Goal: Task Accomplishment & Management: Manage account settings

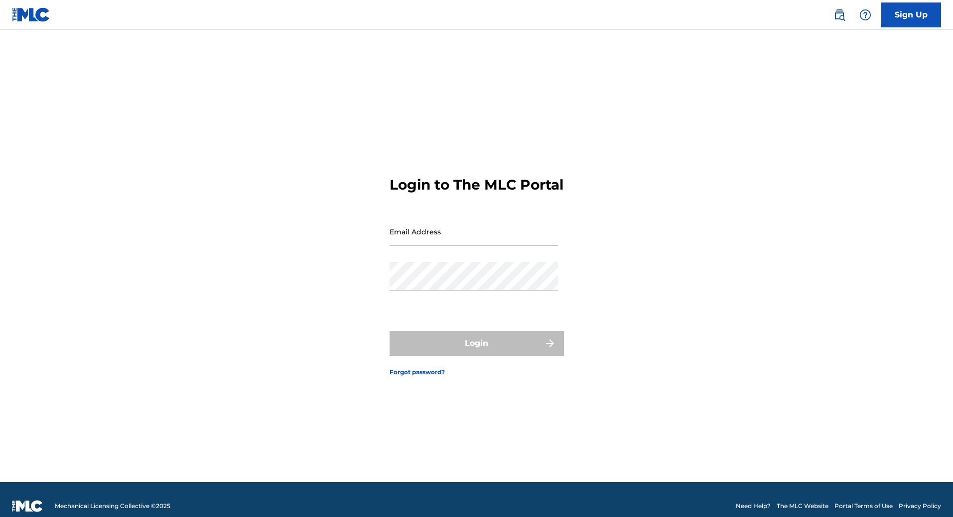
click at [432, 246] on input "Email Address" at bounding box center [473, 232] width 168 height 28
click at [446, 241] on input "Email Address" at bounding box center [473, 232] width 168 height 28
type input "[EMAIL_ADDRESS][DOMAIN_NAME]"
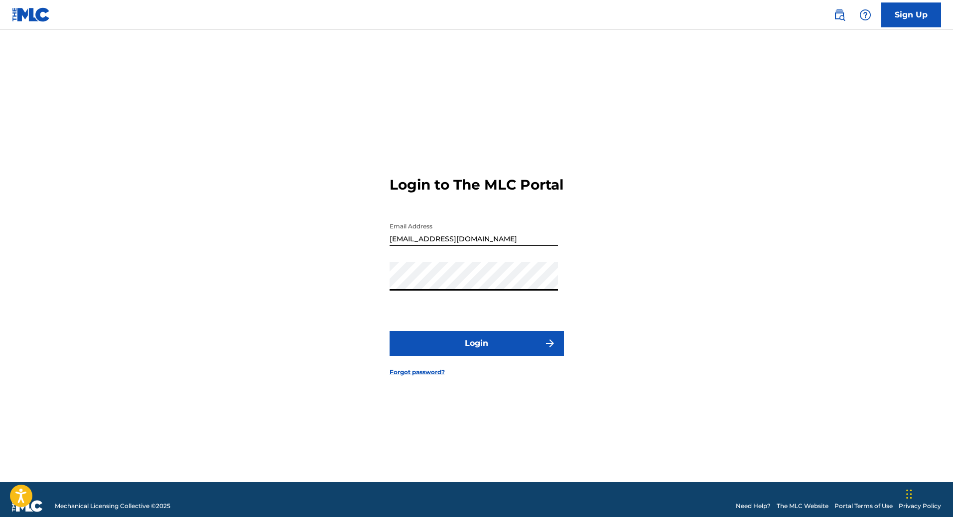
click at [462, 348] on button "Login" at bounding box center [476, 343] width 174 height 25
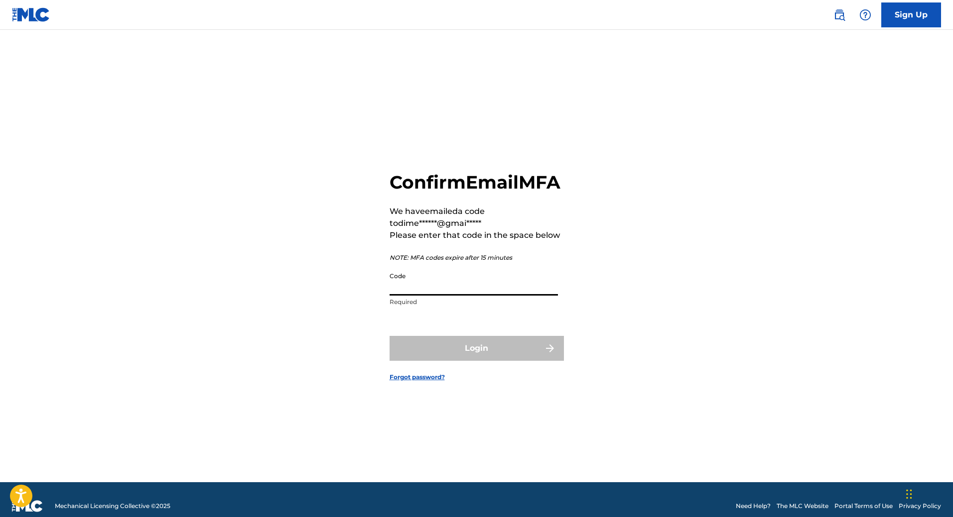
click at [431, 296] on input "Code" at bounding box center [473, 281] width 168 height 28
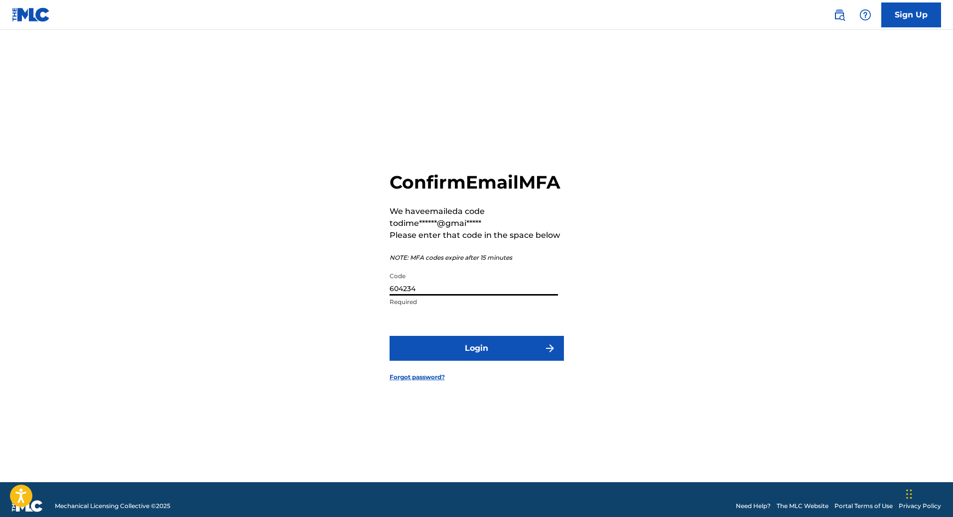
type input "604234"
click at [389, 336] on button "Login" at bounding box center [476, 348] width 174 height 25
